Goal: Find contact information: Find contact information

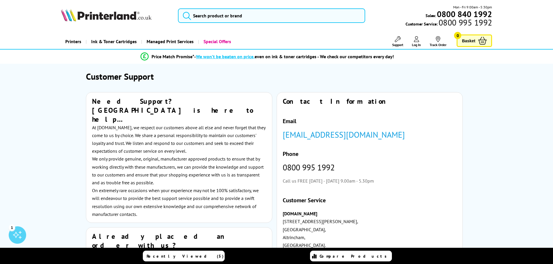
click at [387, 135] on link "[EMAIL_ADDRESS][DOMAIN_NAME]" at bounding box center [344, 134] width 122 height 11
drag, startPoint x: 420, startPoint y: 41, endPoint x: 415, endPoint y: 41, distance: 4.9
click at [420, 41] on link "Log In" at bounding box center [416, 41] width 9 height 11
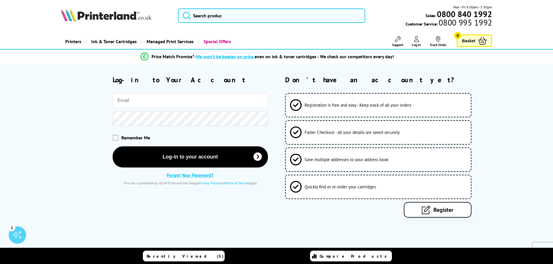
click at [154, 98] on input "email" at bounding box center [190, 100] width 155 height 15
type input "demi.chisnall@asramsay.com"
click at [113, 146] on button "Log-in to your account" at bounding box center [190, 156] width 155 height 21
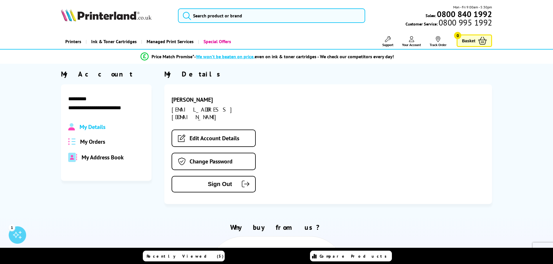
click at [90, 141] on span "My Orders" at bounding box center [92, 142] width 25 height 8
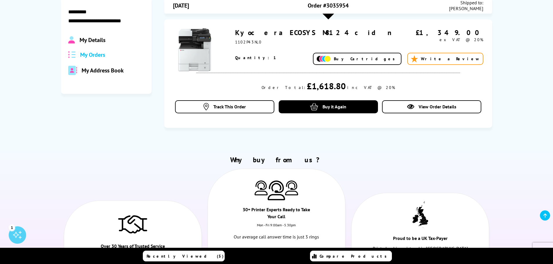
scroll to position [58, 0]
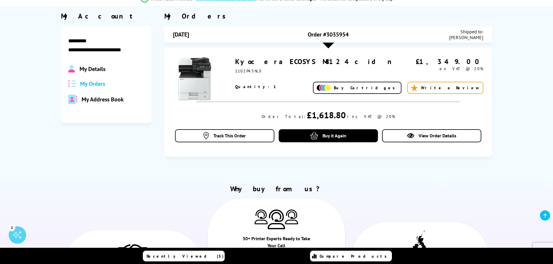
drag, startPoint x: 361, startPoint y: 36, endPoint x: 306, endPoint y: 32, distance: 55.8
click at [306, 32] on div "Order #3035954" at bounding box center [327, 35] width 103 height 12
copy span "Order #3035954"
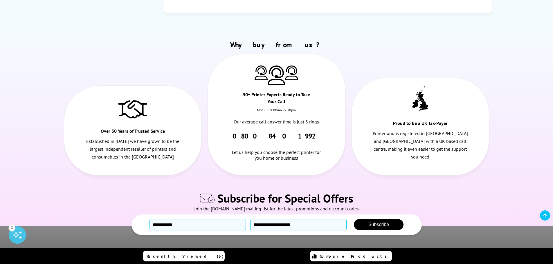
scroll to position [203, 0]
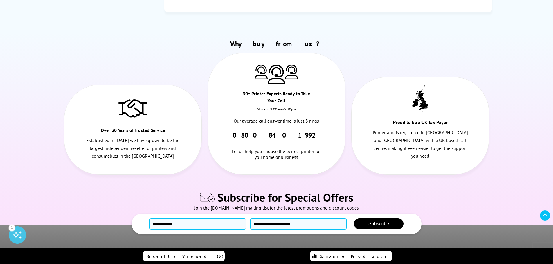
click at [543, 215] on link at bounding box center [545, 216] width 10 height 10
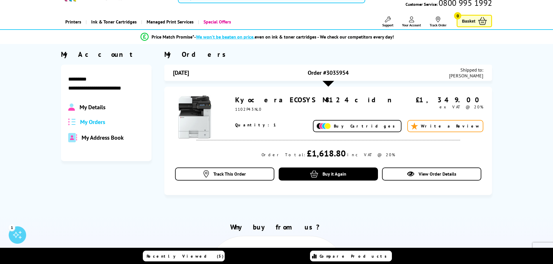
scroll to position [0, 0]
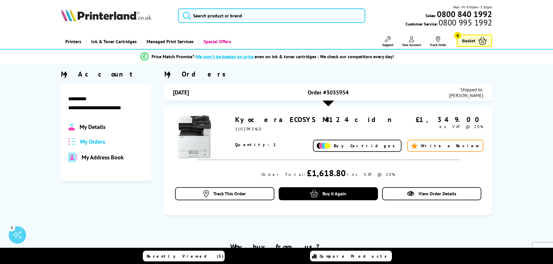
click at [386, 39] on icon at bounding box center [388, 39] width 6 height 6
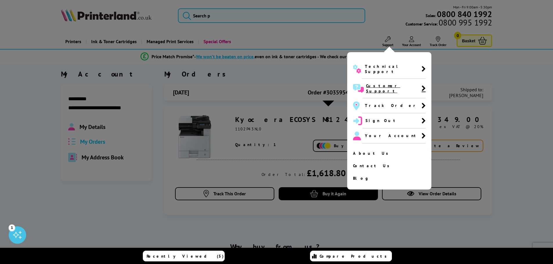
click at [379, 83] on span "Customer Support" at bounding box center [393, 88] width 55 height 10
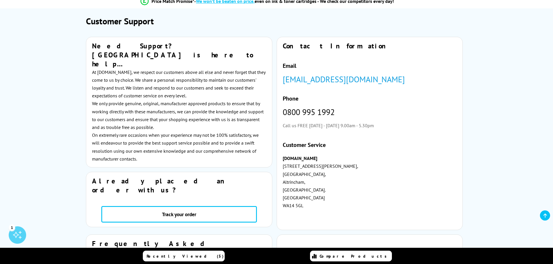
scroll to position [58, 0]
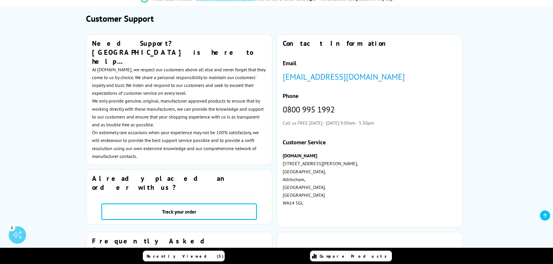
drag, startPoint x: 408, startPoint y: 73, endPoint x: 284, endPoint y: 77, distance: 123.4
click at [284, 77] on p "[EMAIL_ADDRESS][DOMAIN_NAME]" at bounding box center [370, 77] width 174 height 8
click at [433, 85] on div "Contact Information Email [EMAIL_ADDRESS][DOMAIN_NAME] Phone [PHONE_NUMBER] Cal…" at bounding box center [369, 131] width 185 height 193
drag, startPoint x: 411, startPoint y: 78, endPoint x: 275, endPoint y: 77, distance: 135.5
click at [274, 77] on div "Need Support? [GEOGRAPHIC_DATA] is here to help… At [DOMAIN_NAME], we respect o…" at bounding box center [276, 133] width 405 height 198
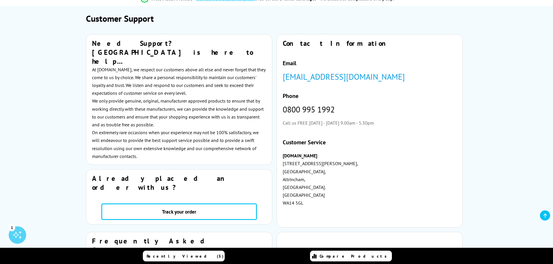
drag, startPoint x: 381, startPoint y: 77, endPoint x: 389, endPoint y: 77, distance: 7.5
click at [382, 77] on link "[EMAIL_ADDRESS][DOMAIN_NAME]" at bounding box center [344, 76] width 122 height 11
